Goal: Task Accomplishment & Management: Use online tool/utility

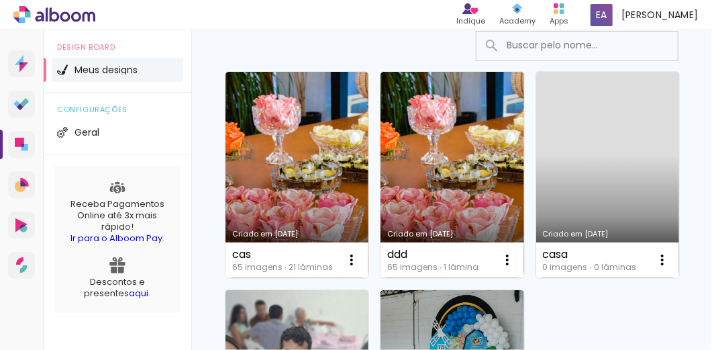
scroll to position [224, 0]
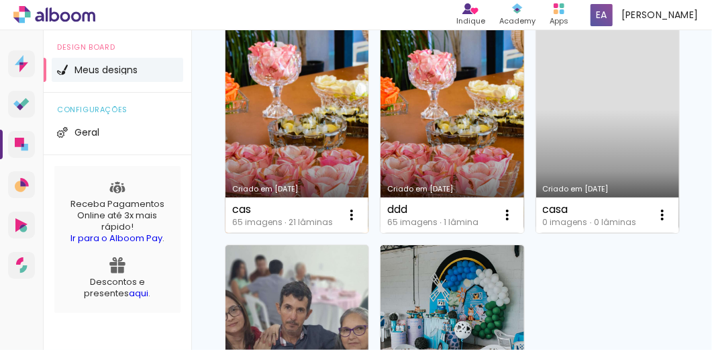
click at [303, 162] on link "Criado em [DATE]" at bounding box center [297, 130] width 143 height 206
click at [0, 0] on neon-animatable "Confirmar Cancelar" at bounding box center [0, 0] width 0 height 0
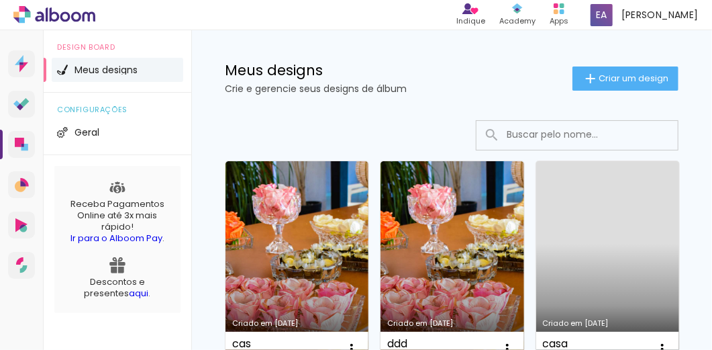
scroll to position [134, 0]
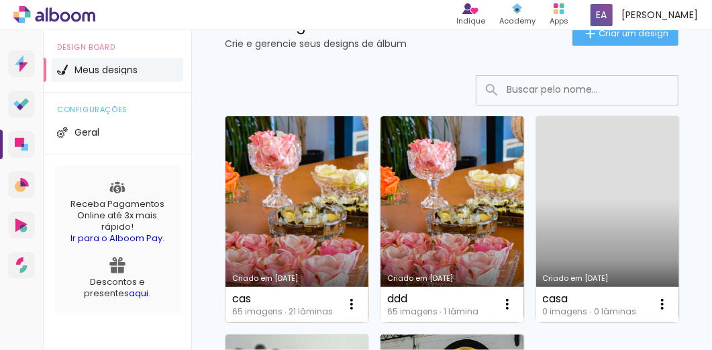
click at [328, 262] on link "Criado em [DATE]" at bounding box center [297, 219] width 143 height 206
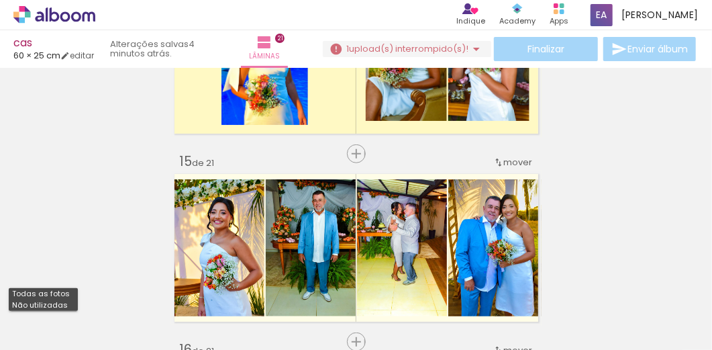
scroll to position [0, 71]
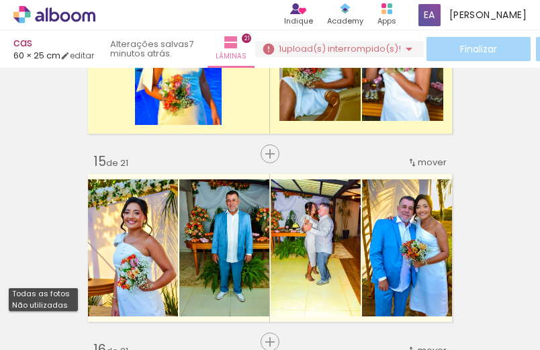
click at [482, 46] on div "Finalizar Enviar álbum" at bounding box center [443, 49] width 376 height 24
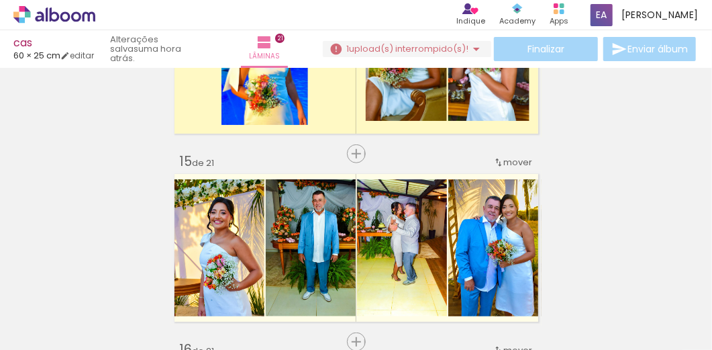
scroll to position [0, 71]
click at [471, 48] on iron-icon at bounding box center [477, 49] width 16 height 16
